Goal: Task Accomplishment & Management: Manage account settings

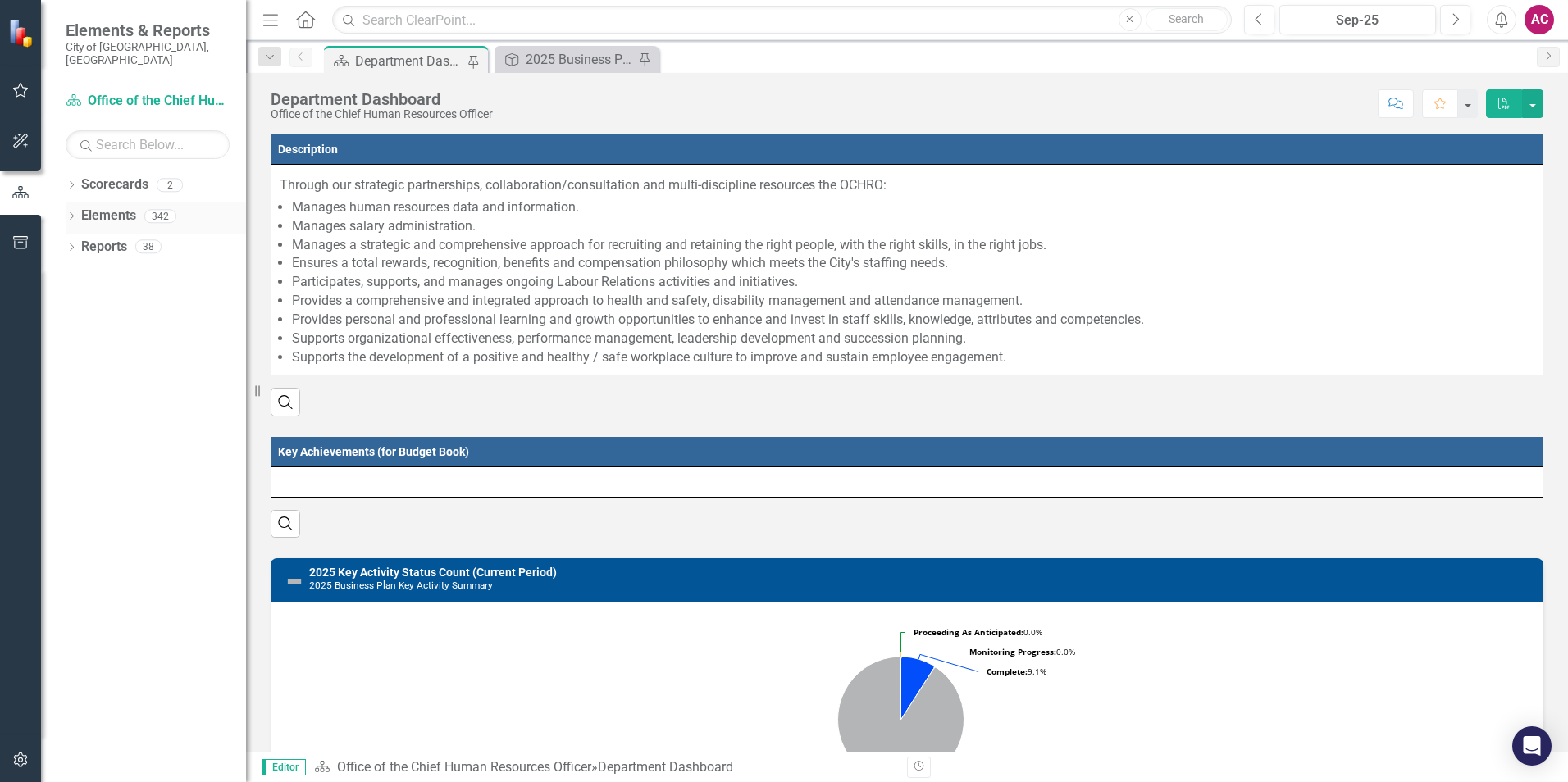
click at [74, 213] on icon "Dropdown" at bounding box center [71, 217] width 11 height 9
click at [72, 182] on icon "Dropdown" at bounding box center [71, 186] width 11 height 9
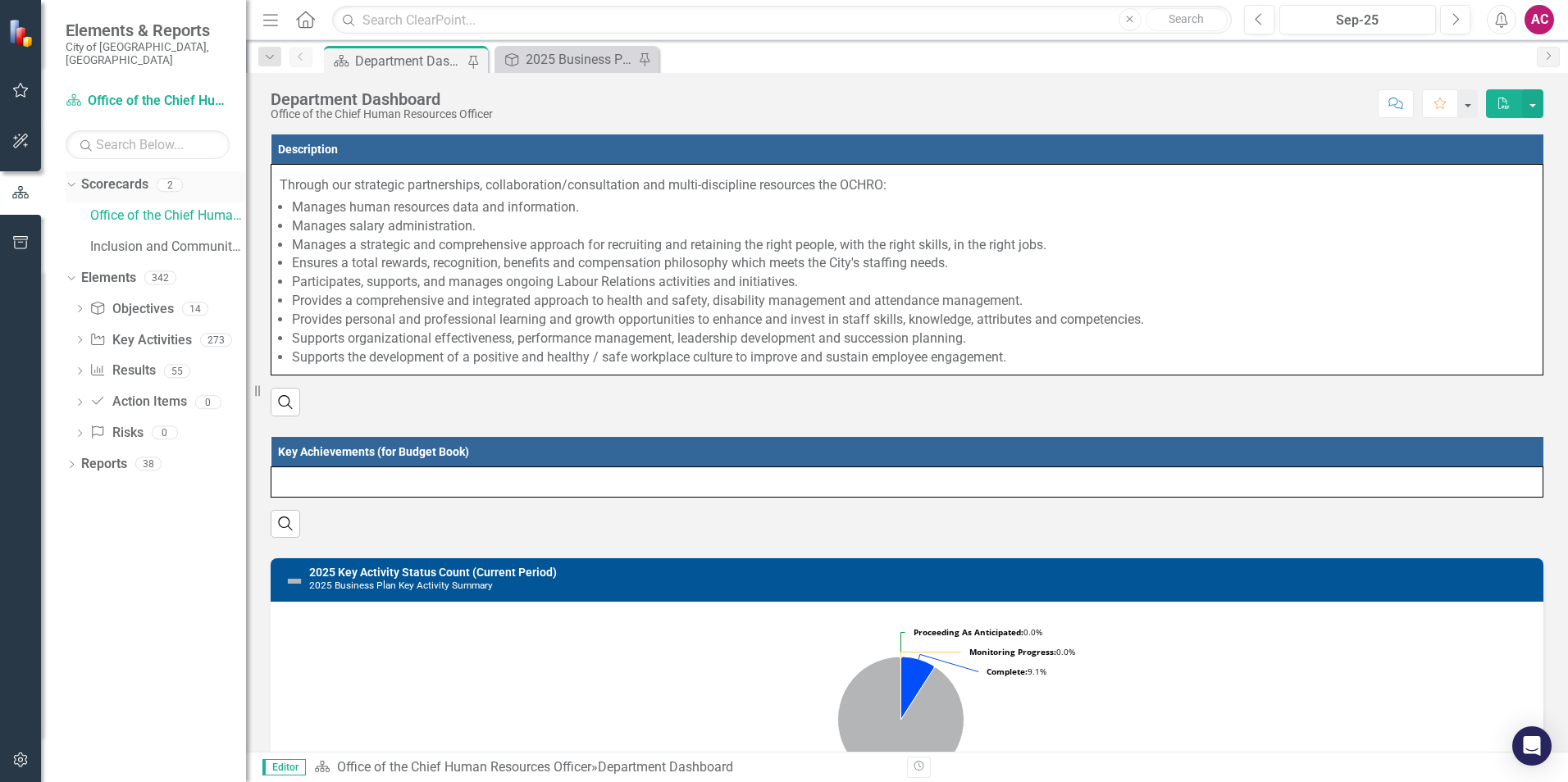
click at [73, 178] on icon "Dropdown" at bounding box center [69, 184] width 9 height 11
click at [86, 265] on div "Dropdown Key Activity Key Activities 273" at bounding box center [160, 280] width 172 height 31
click at [76, 273] on div "Dropdown" at bounding box center [80, 280] width 11 height 14
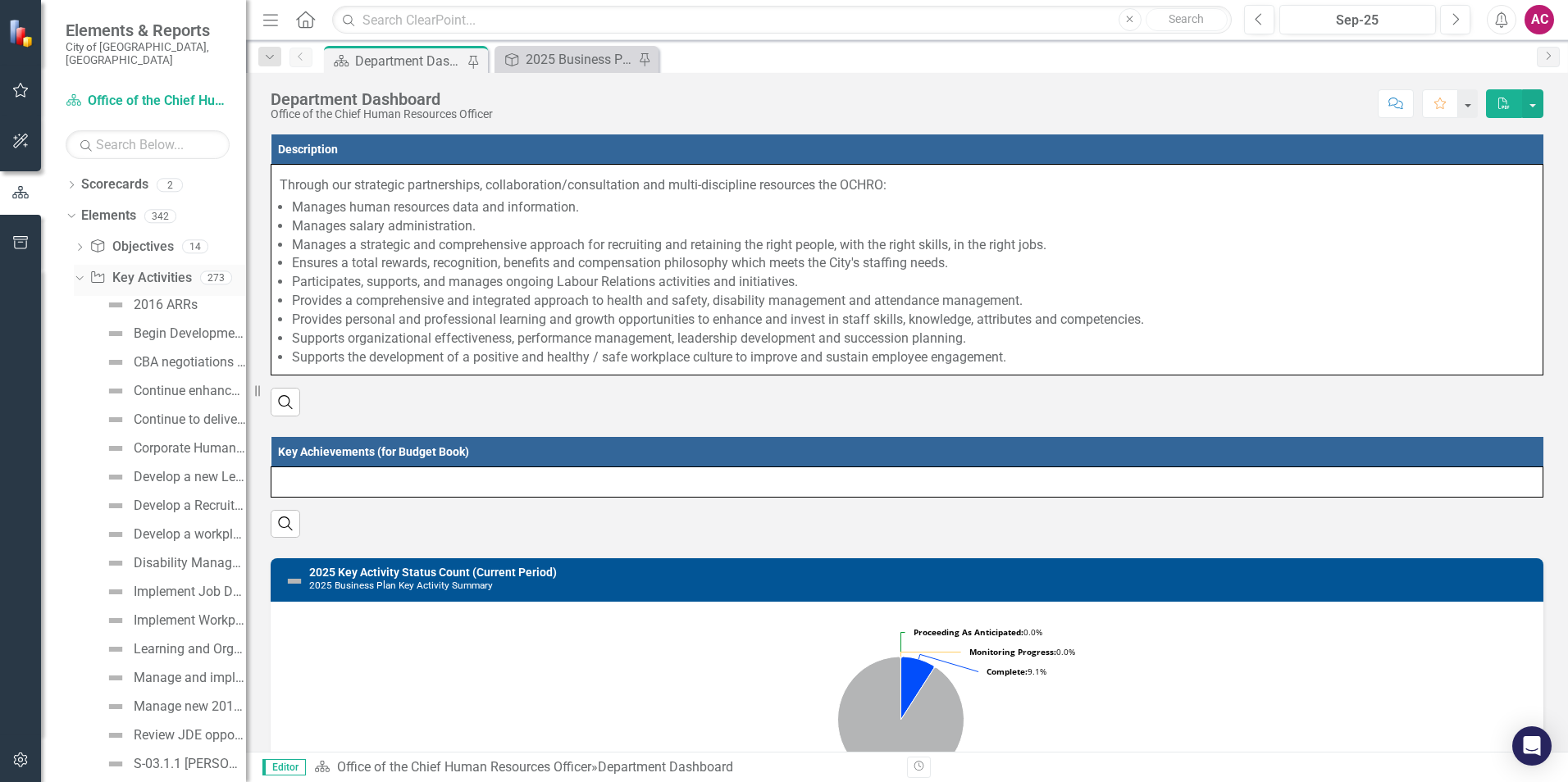
click at [76, 271] on icon "Dropdown" at bounding box center [78, 277] width 9 height 11
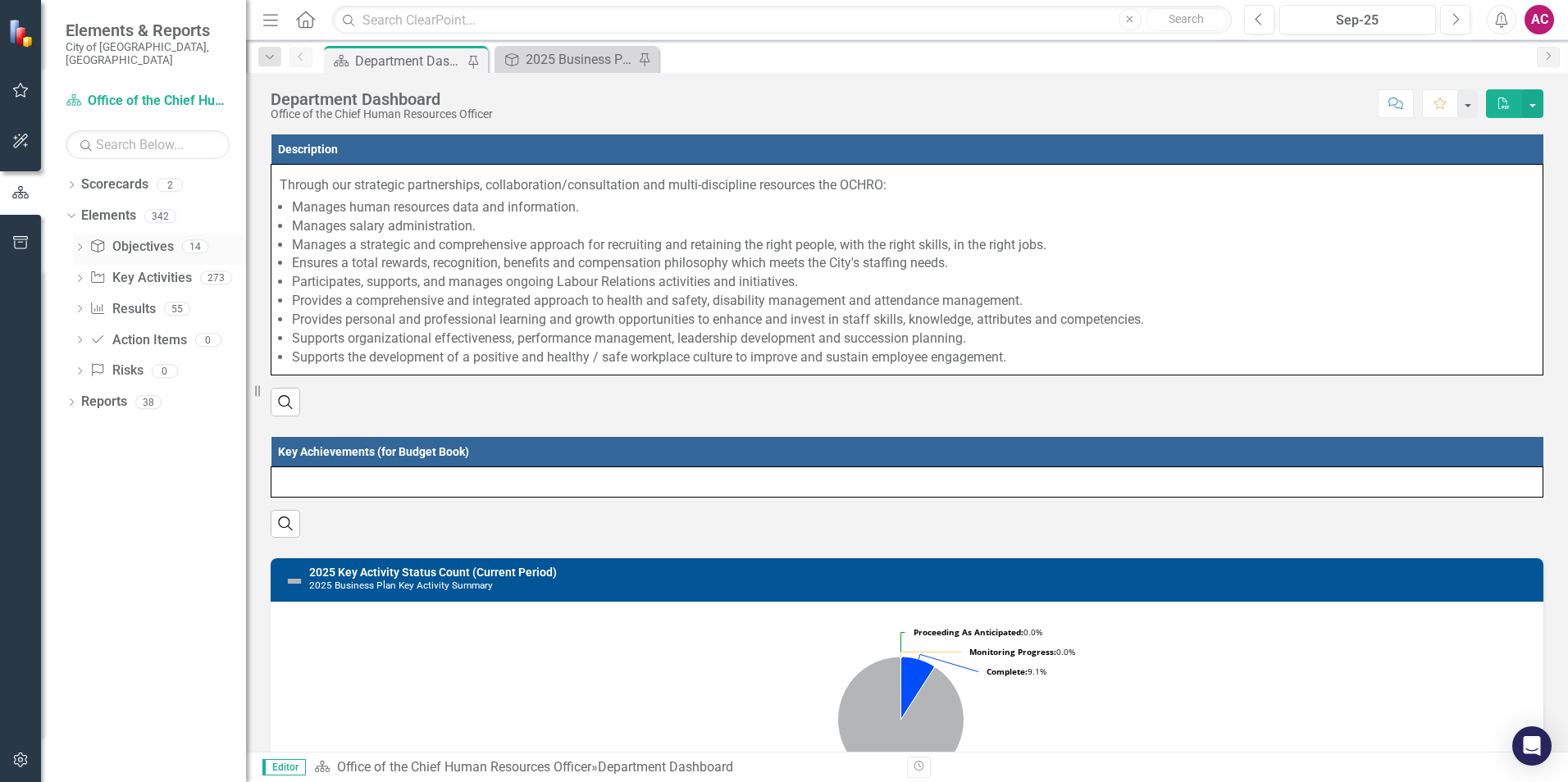
click at [88, 233] on div "Dropdown Objective Objectives 14" at bounding box center [160, 248] width 172 height 31
click at [77, 245] on icon "Dropdown" at bounding box center [80, 249] width 11 height 9
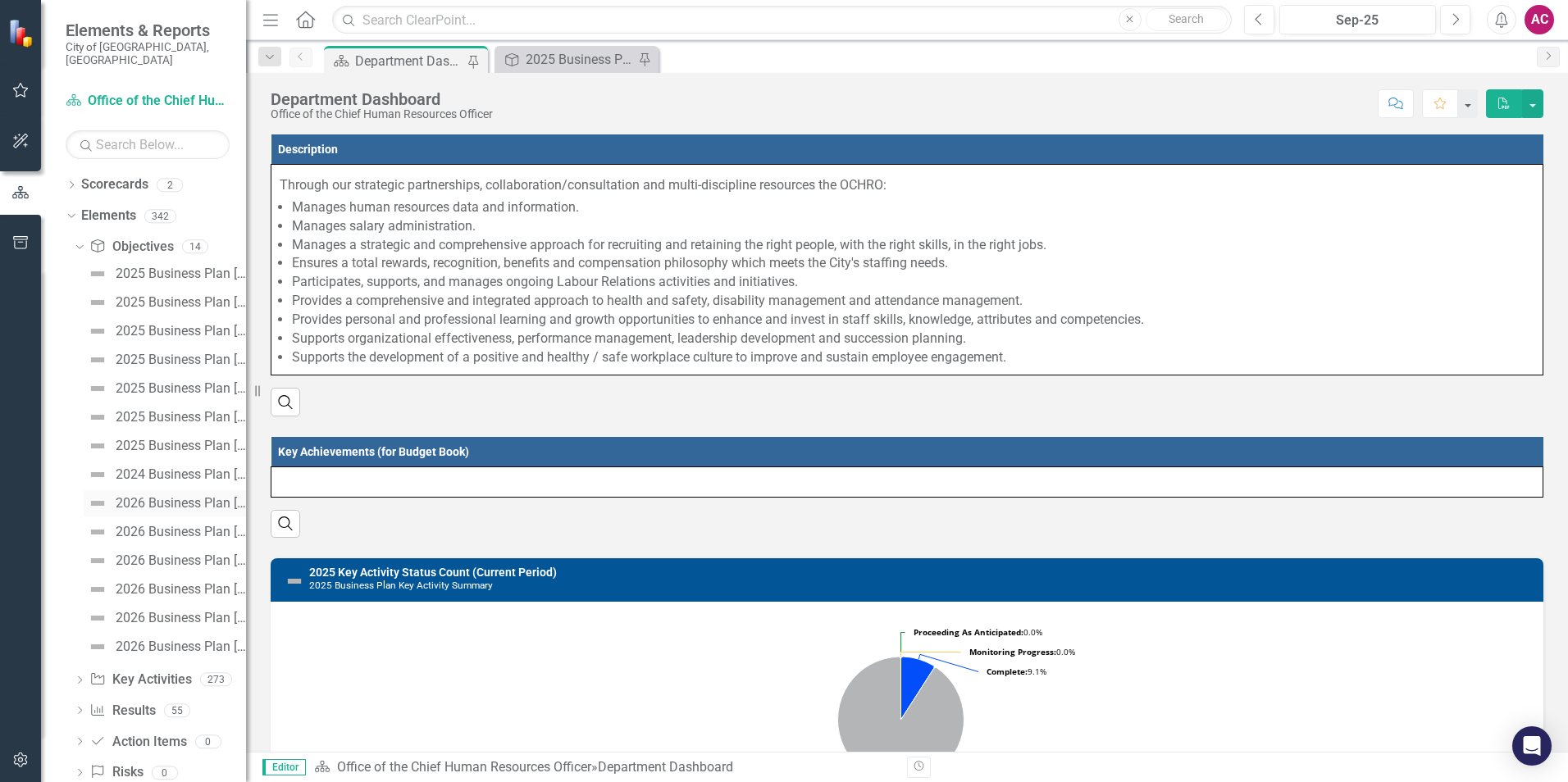
click at [177, 496] on div "2026 Business Plan [Executive Summary]" at bounding box center [181, 503] width 131 height 15
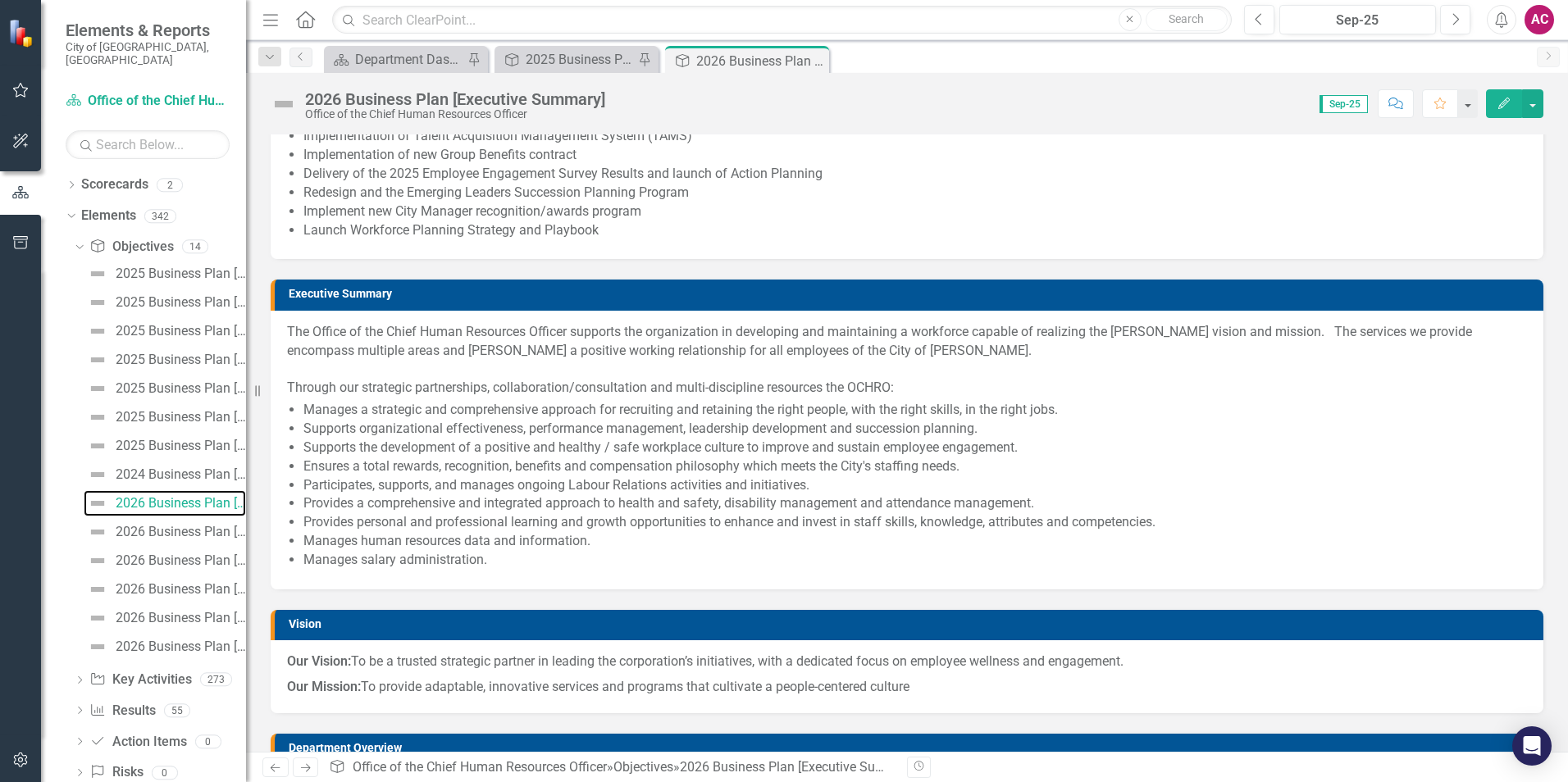
scroll to position [82, 0]
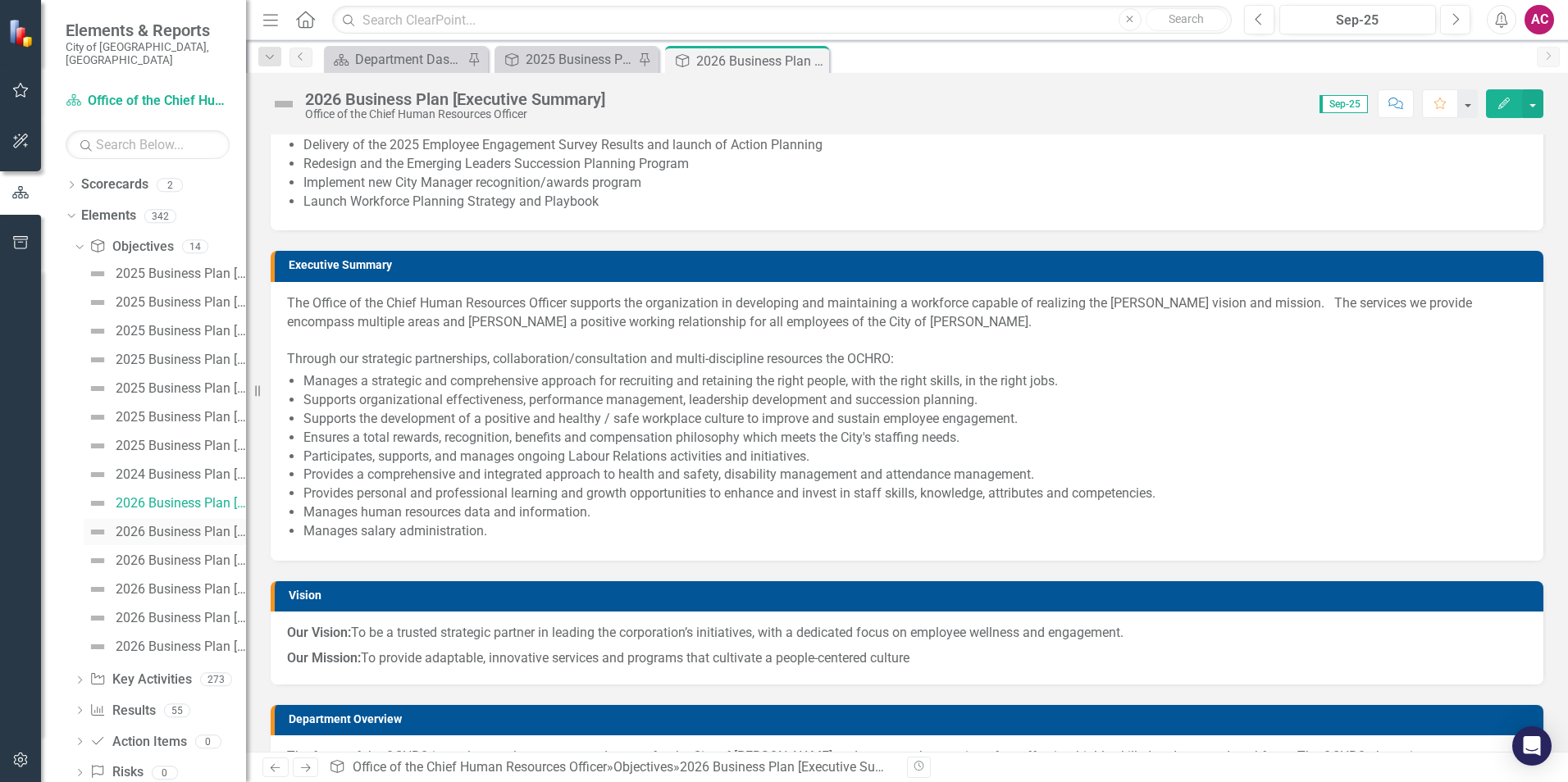
click at [180, 528] on link "2026 Business Plan [Objective #1]" at bounding box center [165, 532] width 163 height 27
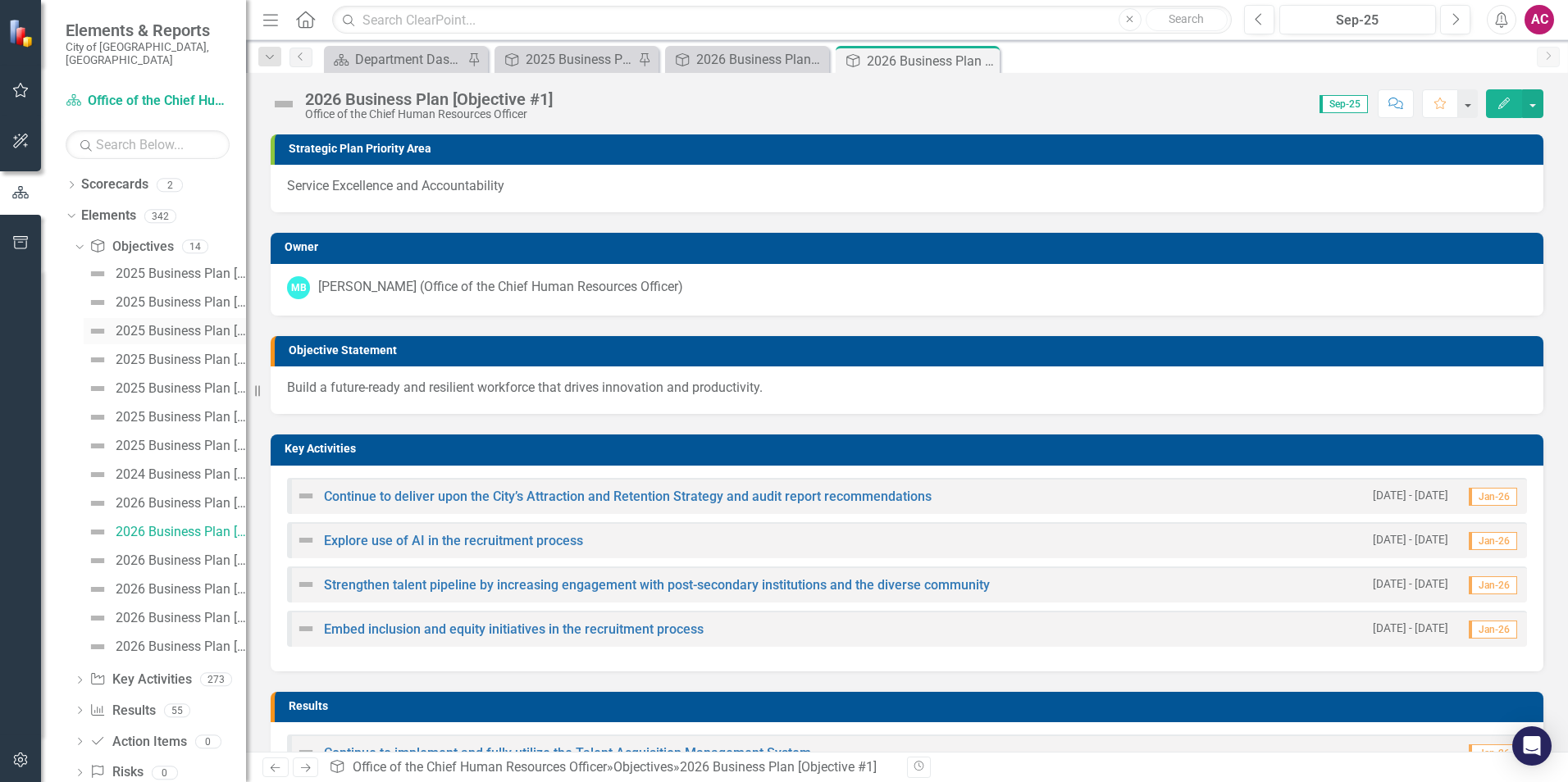
click at [149, 324] on div "2025 Business Plan [Objective #2]" at bounding box center [181, 331] width 131 height 15
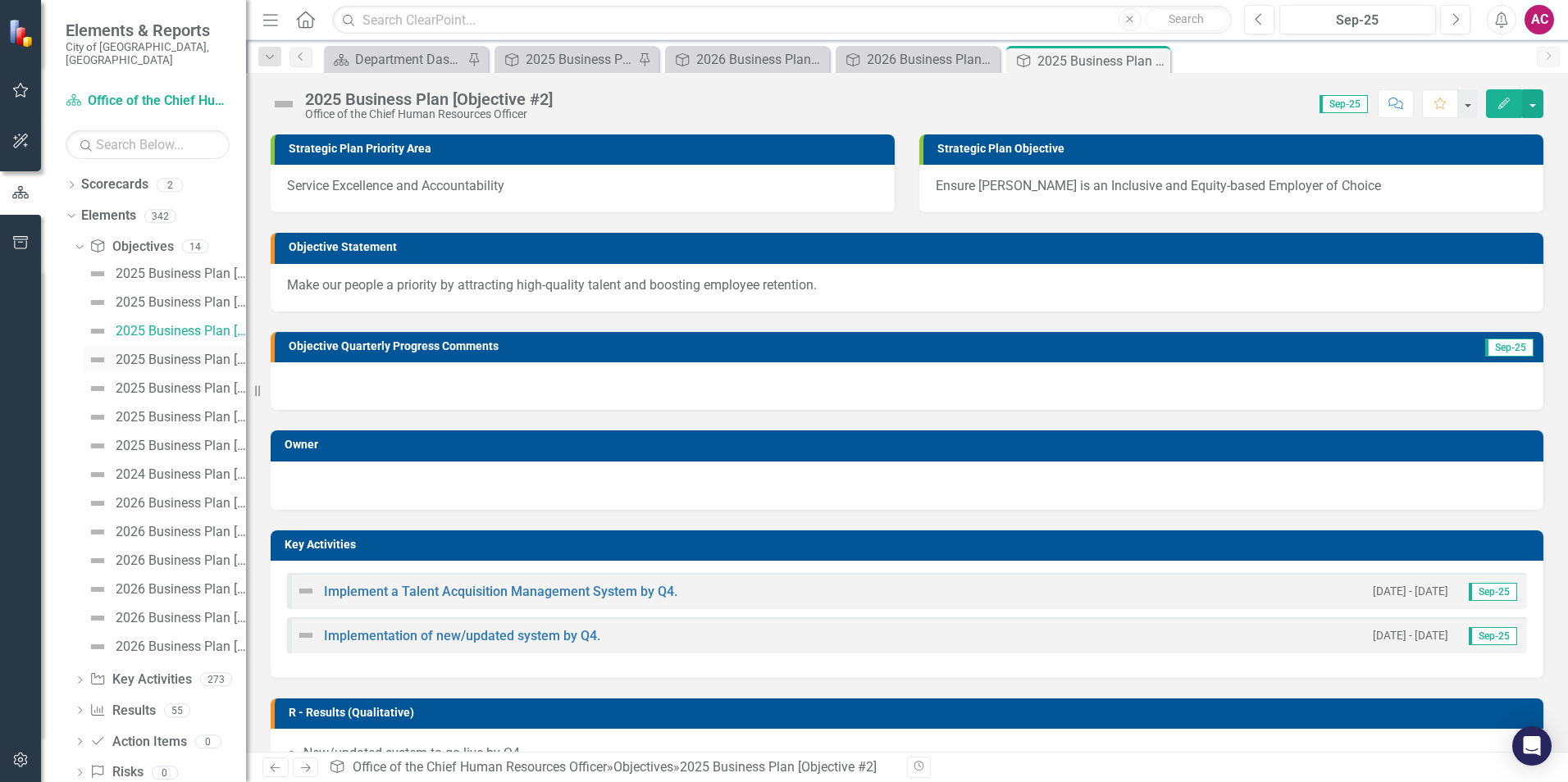
click at [150, 353] on div "2025 Business Plan [Objective #3]" at bounding box center [181, 360] width 131 height 15
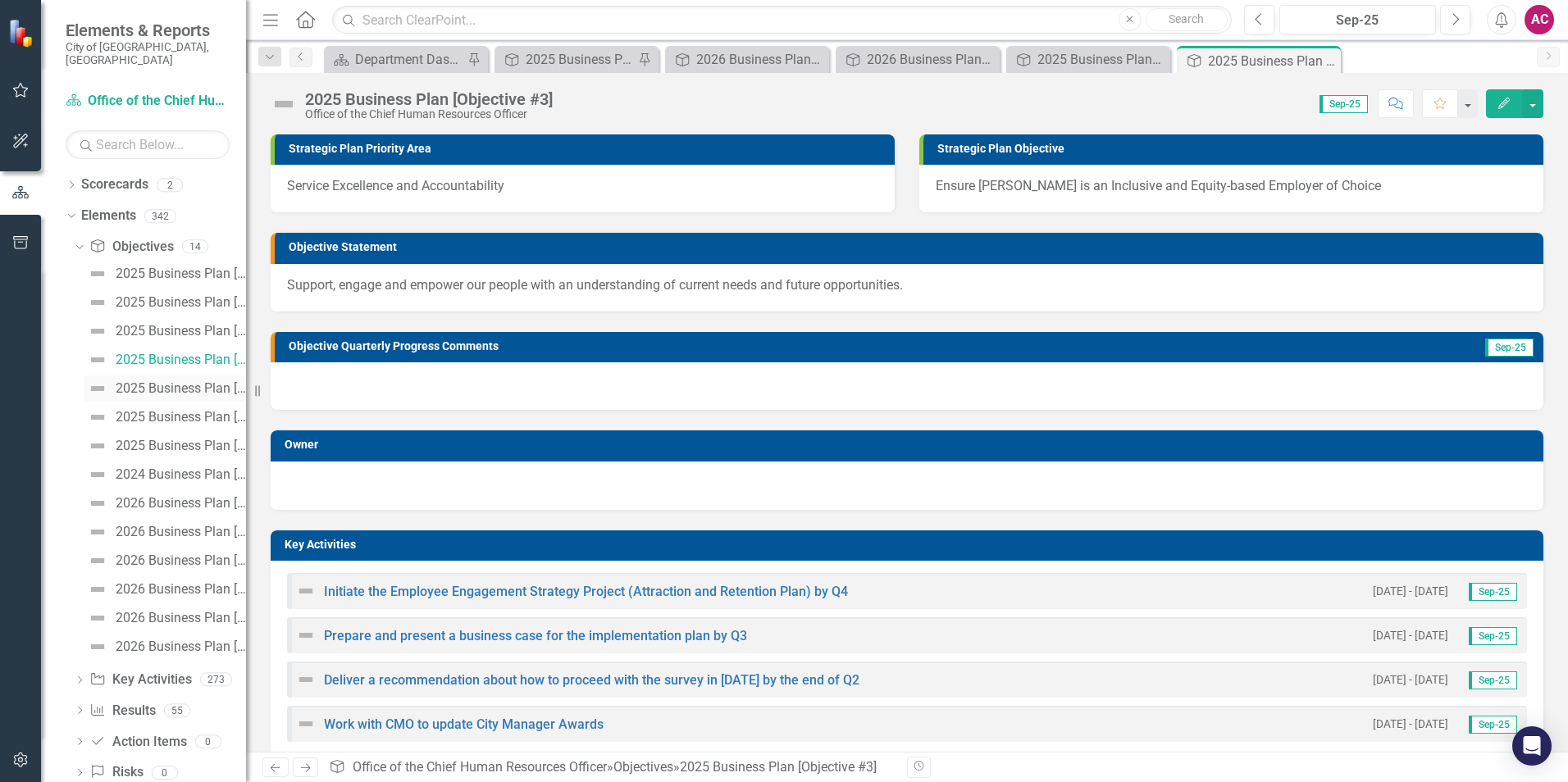
click at [165, 381] on div "2025 Business Plan [Objective #4]" at bounding box center [181, 388] width 131 height 15
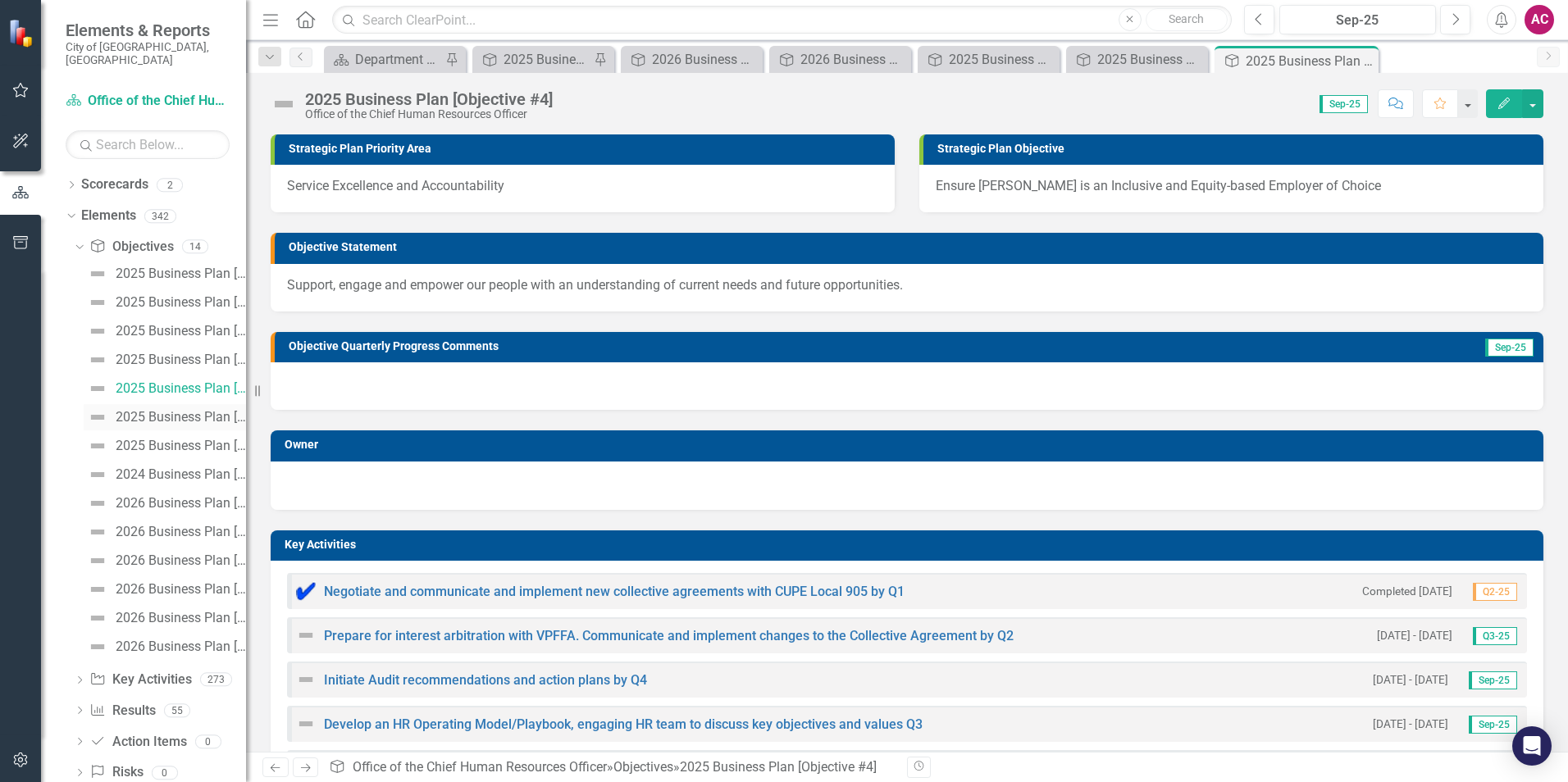
click at [167, 410] on div "2025 Business Plan [Objective #5]" at bounding box center [181, 417] width 131 height 15
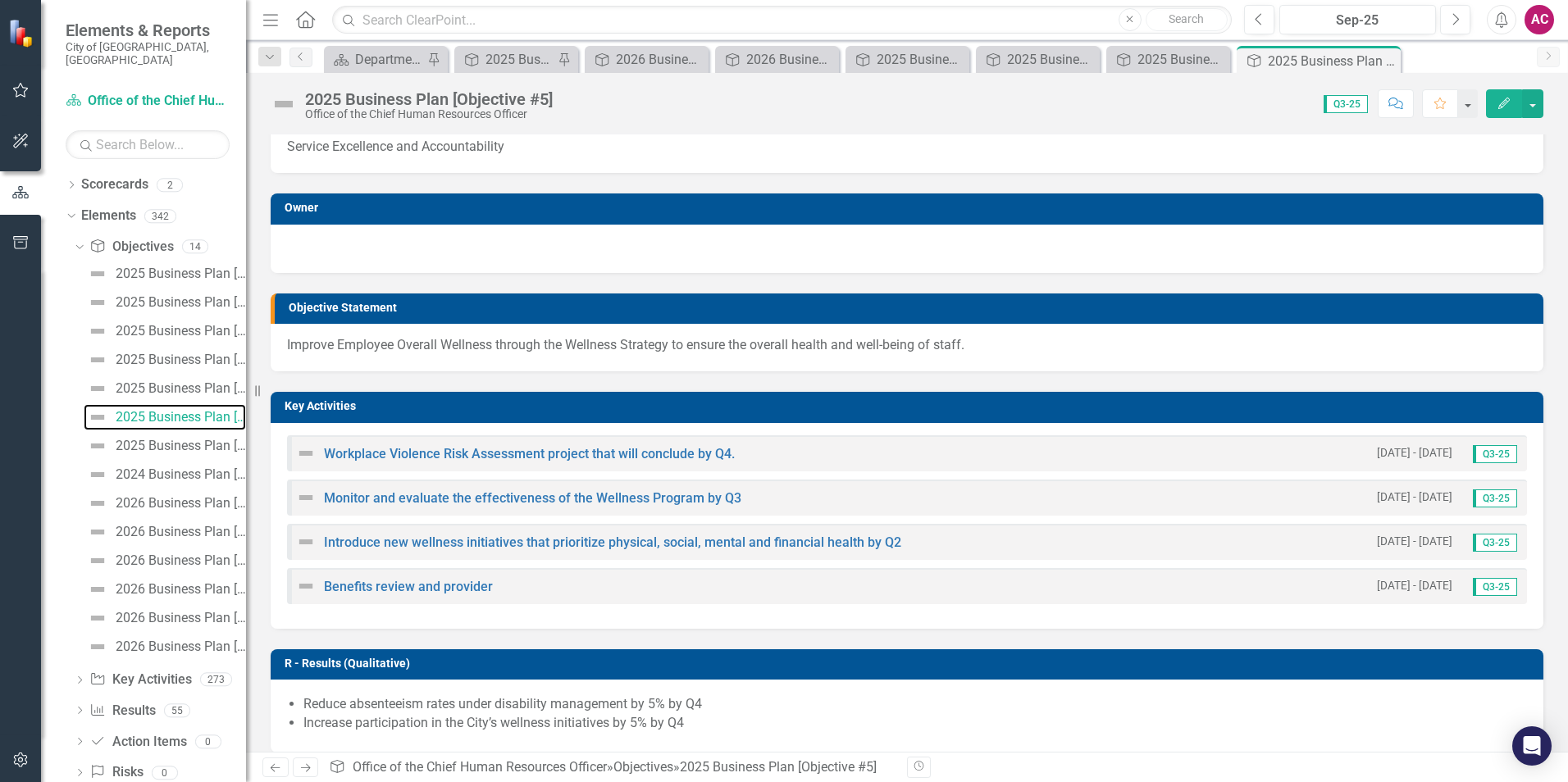
scroll to position [57, 0]
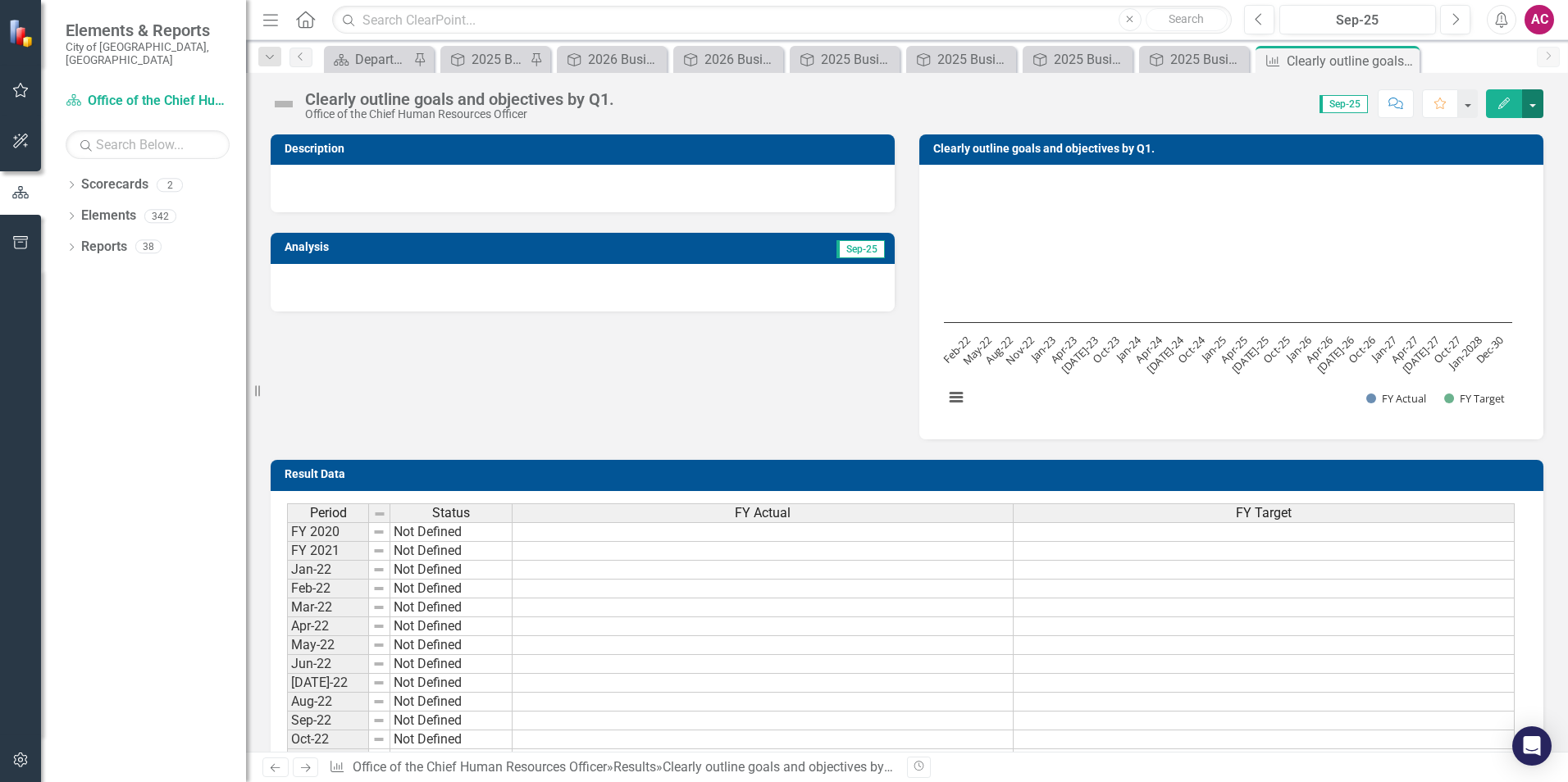
click at [1529, 106] on button "button" at bounding box center [1533, 103] width 21 height 28
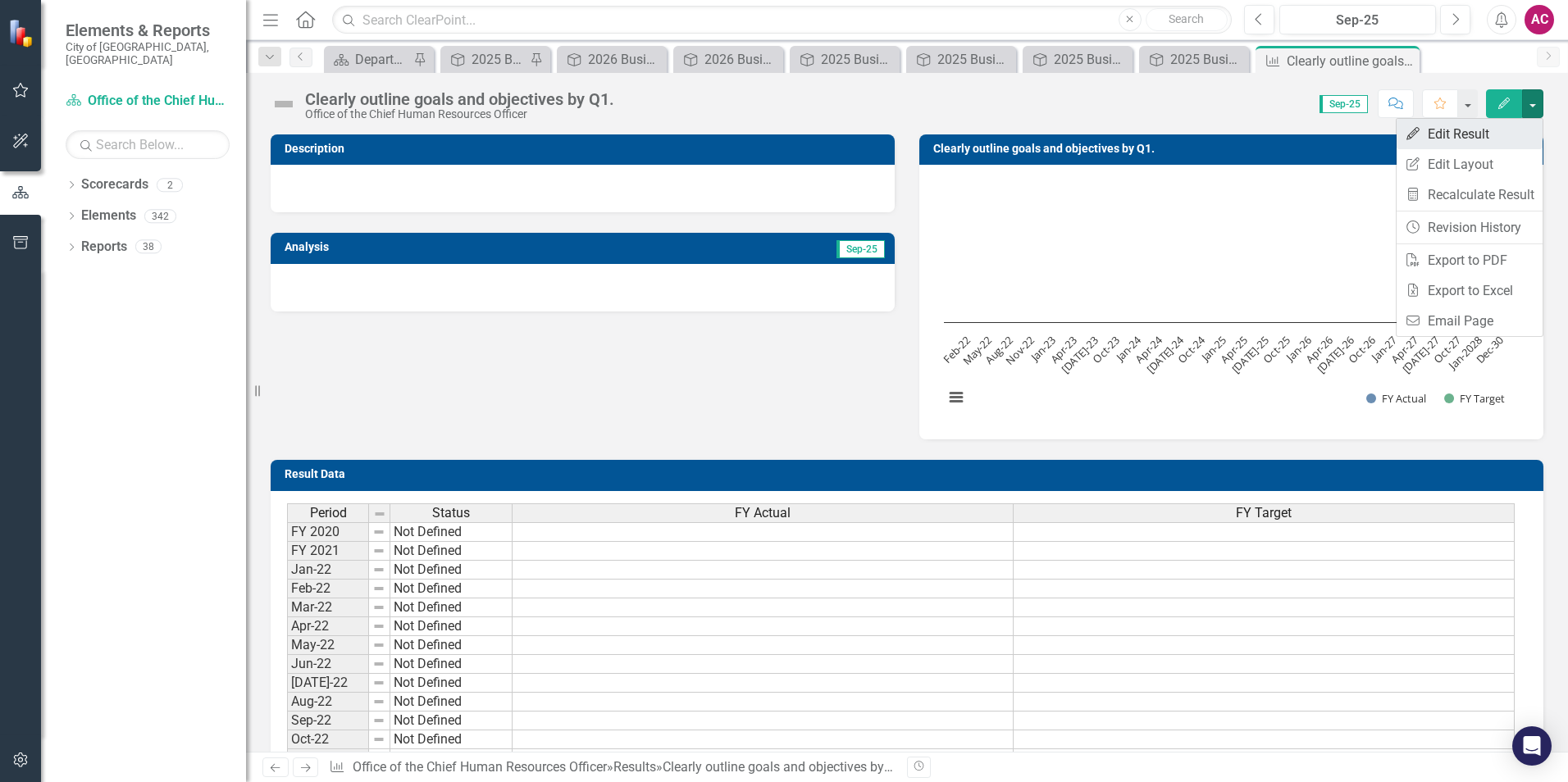
click at [1502, 138] on link "Edit Edit Result" at bounding box center [1469, 134] width 146 height 30
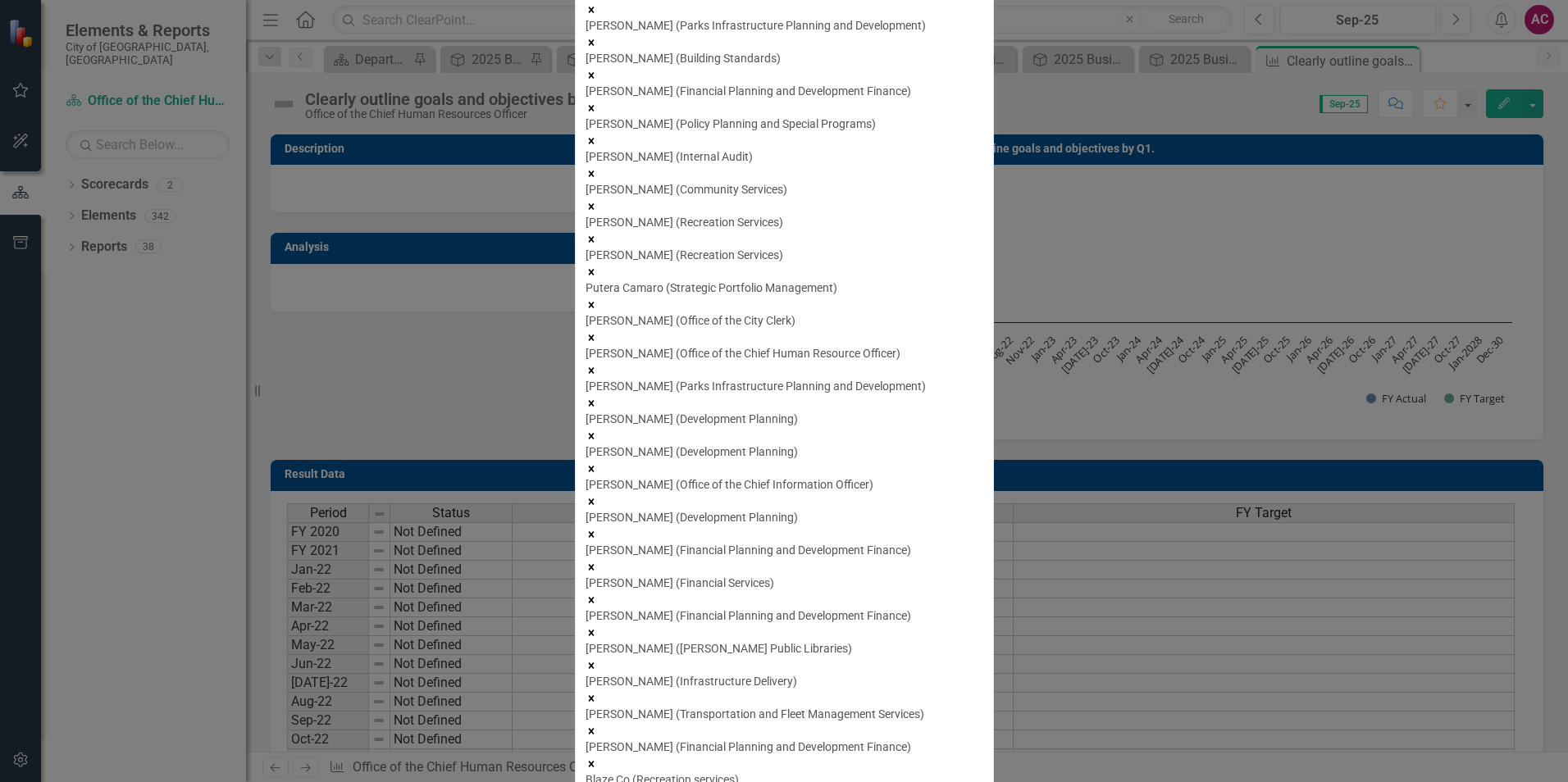
scroll to position [656, 0]
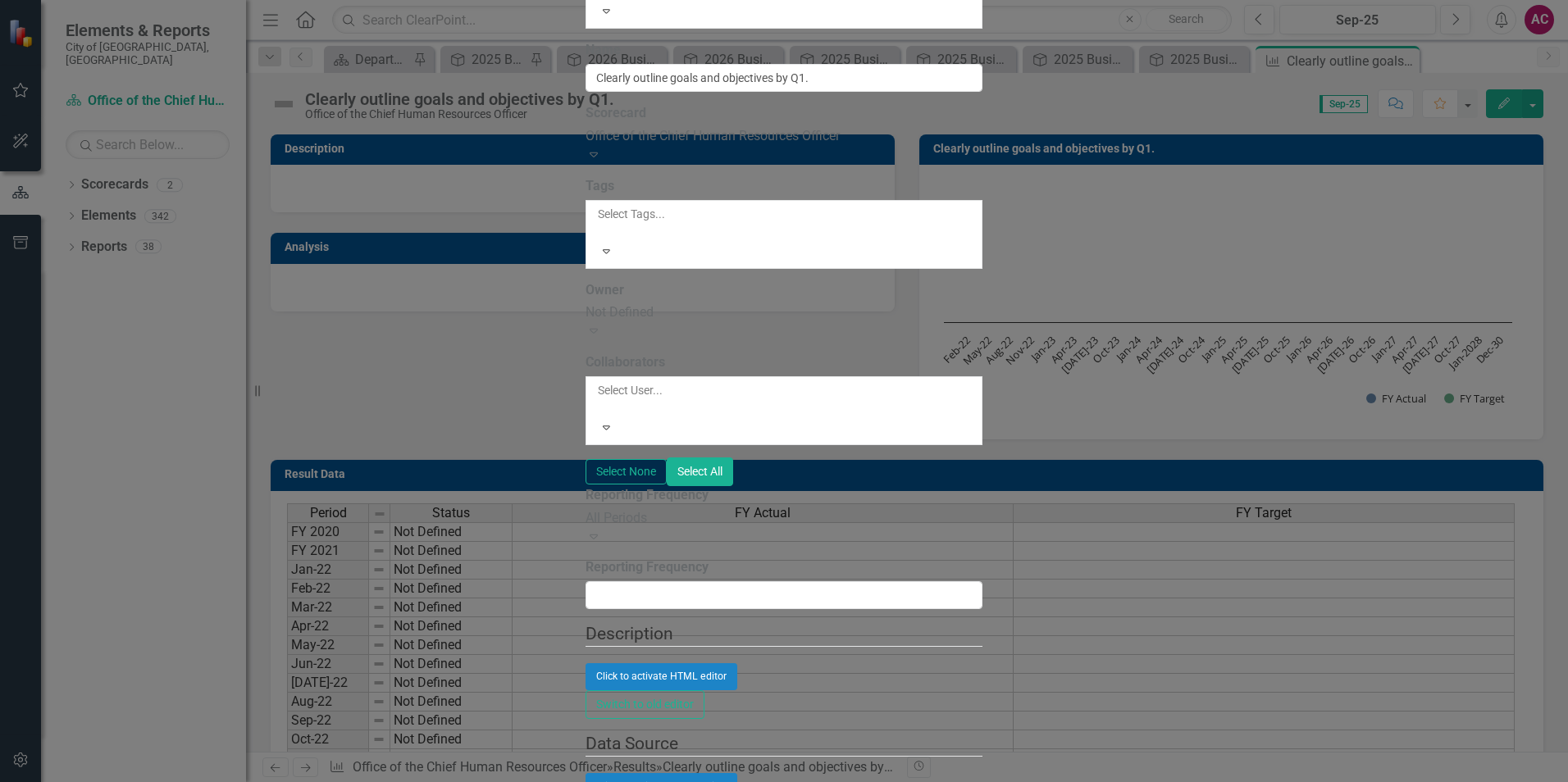
scroll to position [0, 0]
